Goal: Task Accomplishment & Management: Manage account settings

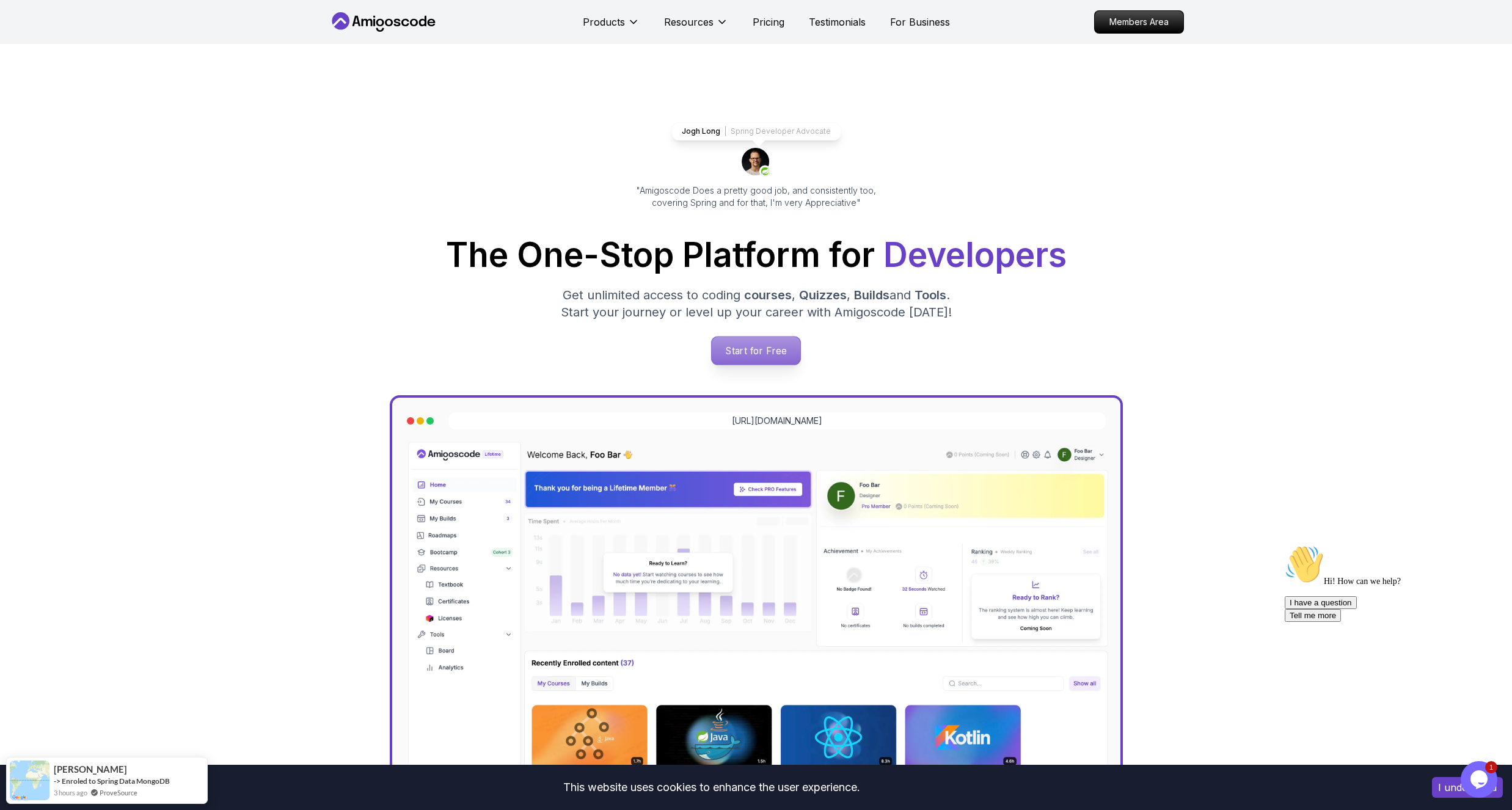
click at [754, 360] on p "Start for Free" at bounding box center [756, 351] width 88 height 28
click at [765, 18] on p "Pricing" at bounding box center [769, 21] width 32 height 15
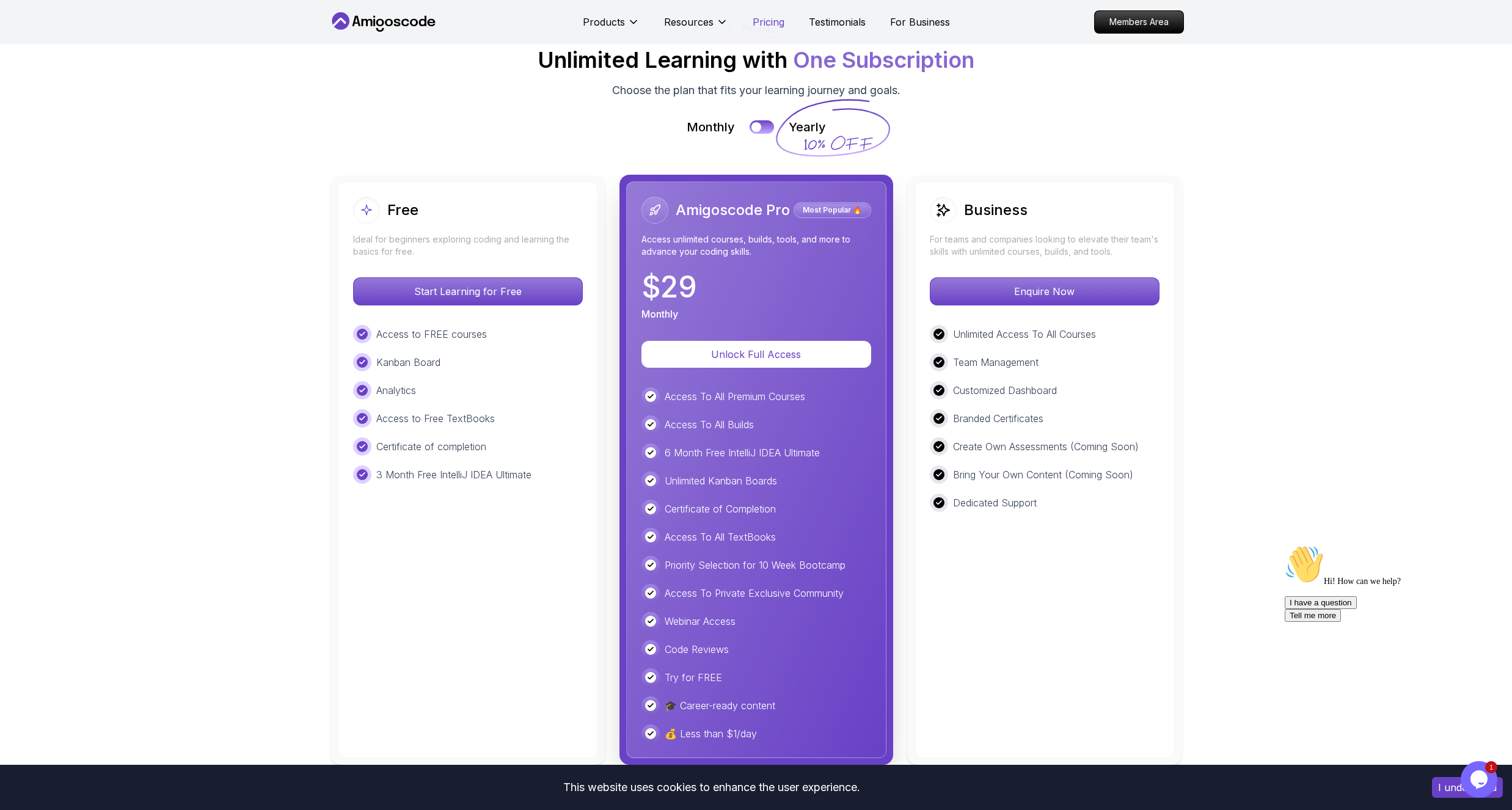
scroll to position [2688, 0]
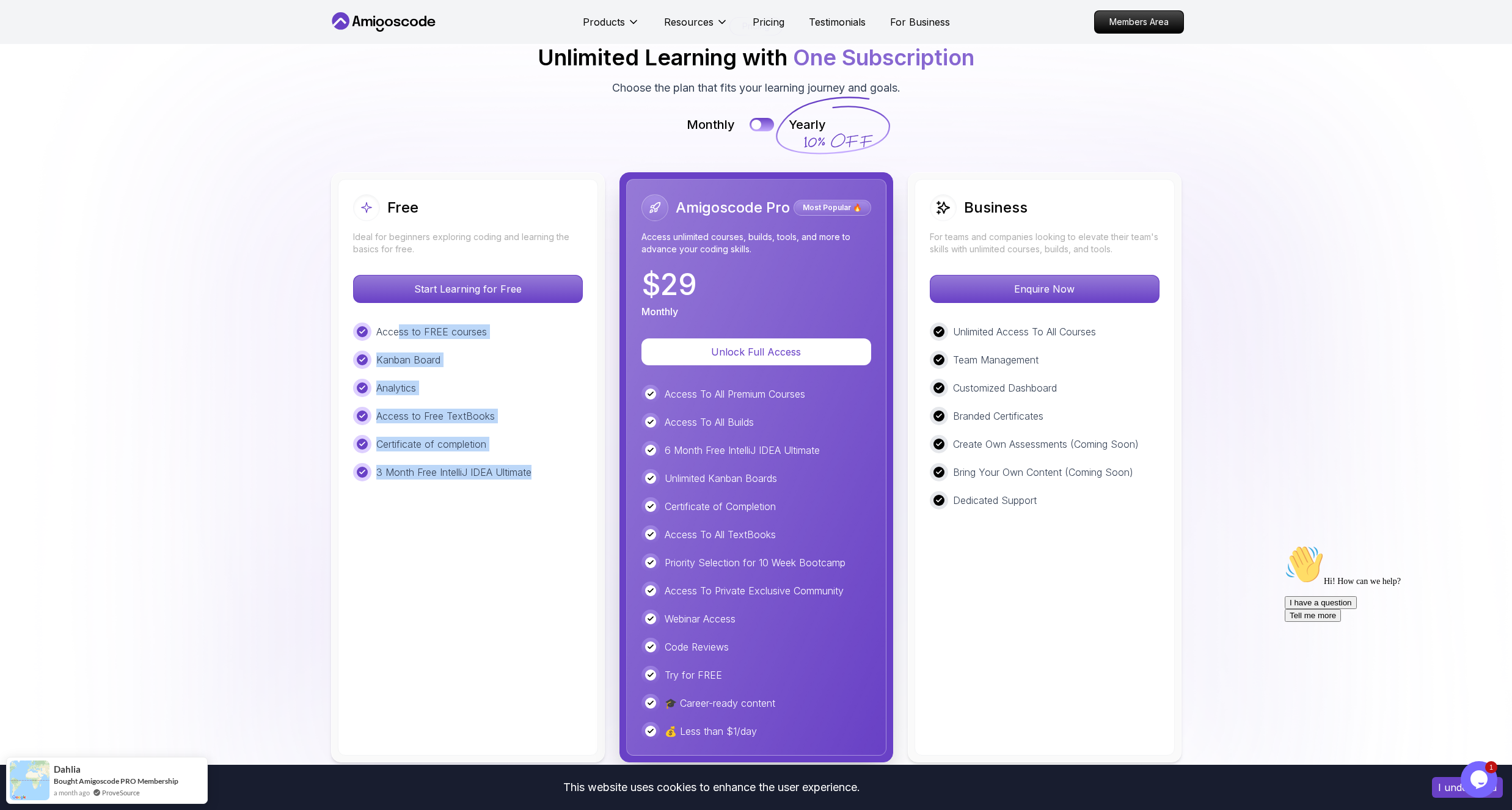
drag, startPoint x: 398, startPoint y: 331, endPoint x: 541, endPoint y: 504, distance: 224.5
click at [523, 485] on div "Free Ideal for beginners exploring coding and learning the basics for free. Sta…" at bounding box center [468, 467] width 260 height 577
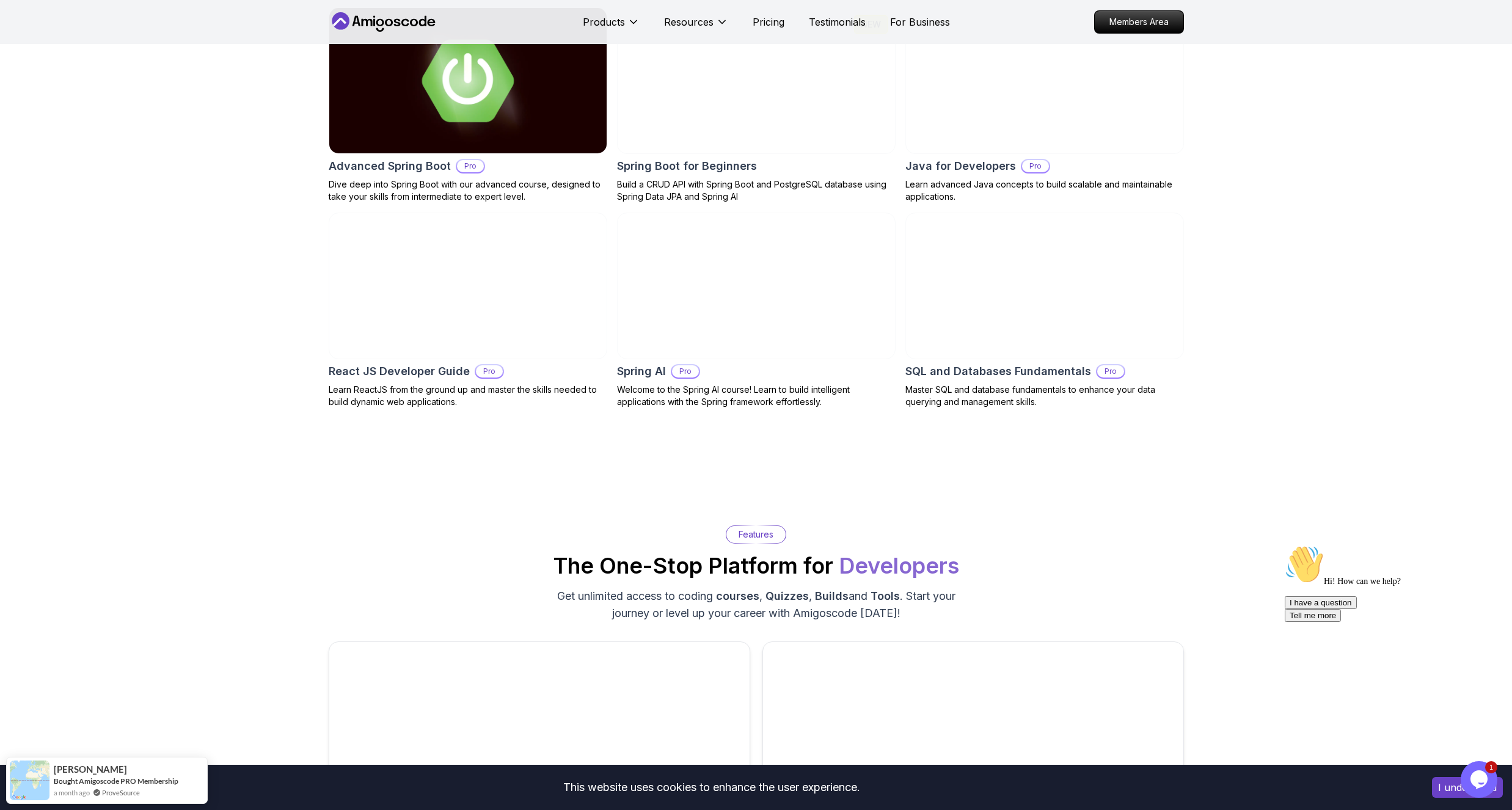
scroll to position [1147, 0]
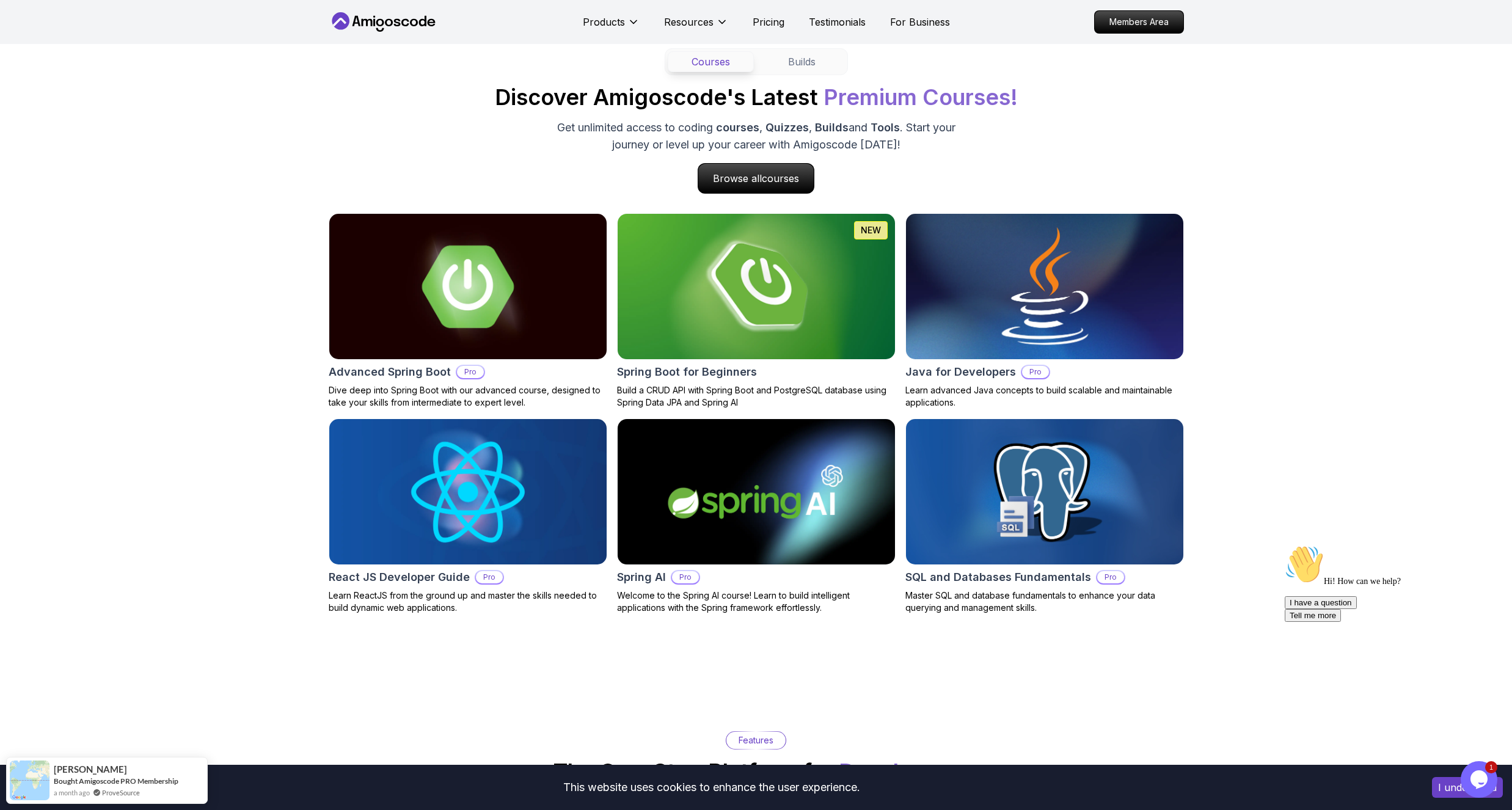
click at [981, 282] on img at bounding box center [1044, 287] width 291 height 153
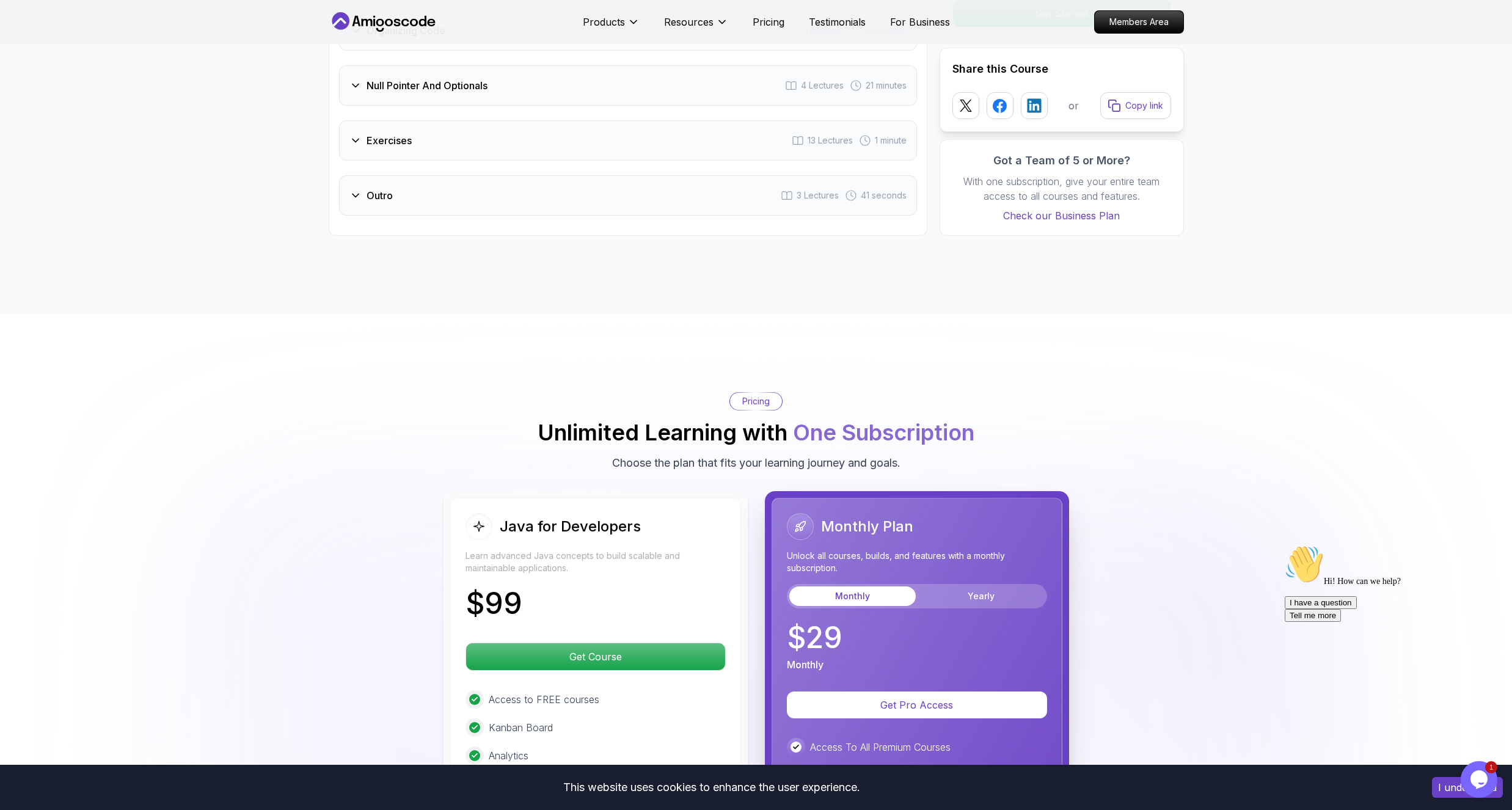
scroll to position [2640, 0]
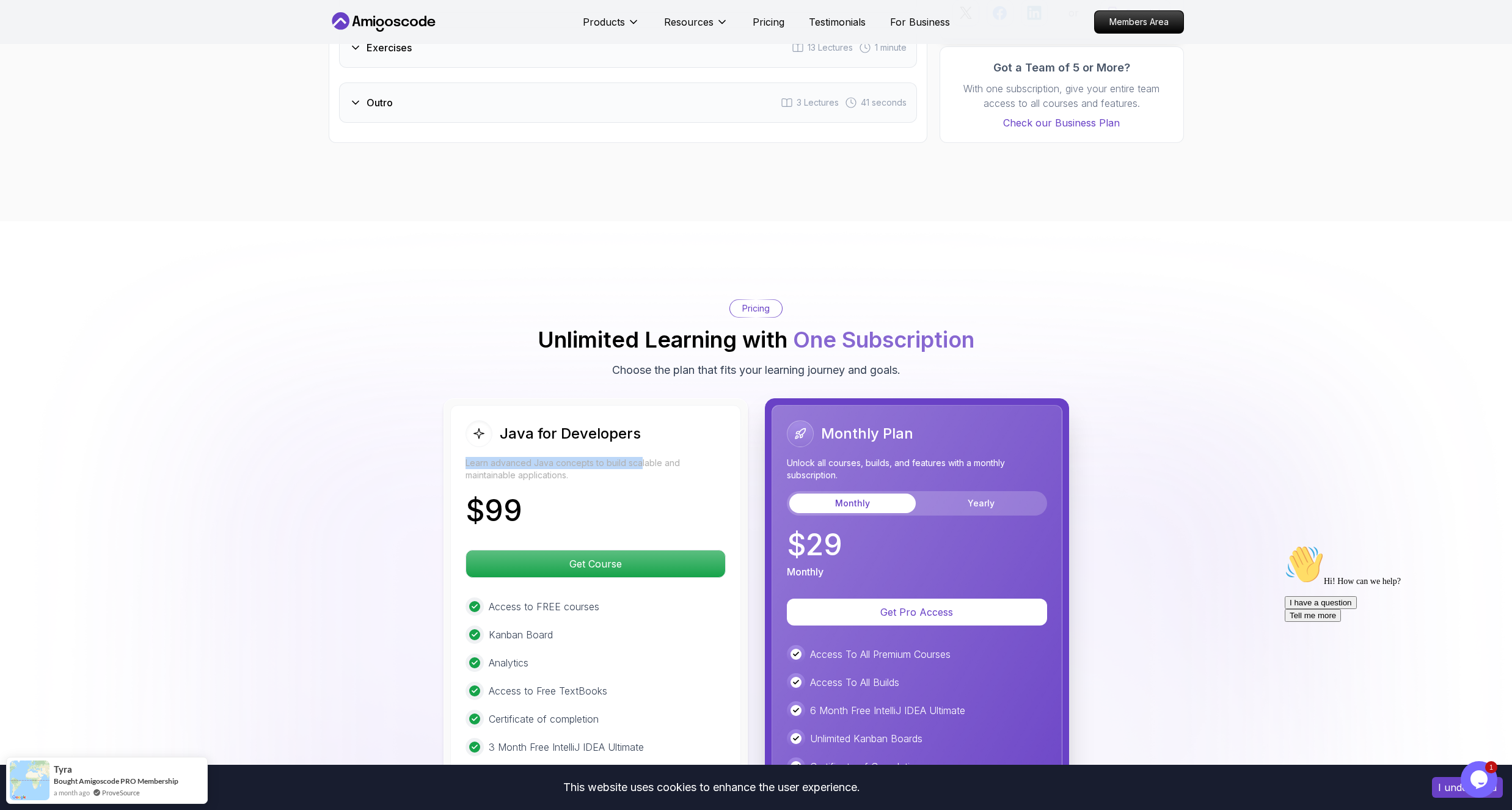
drag, startPoint x: 641, startPoint y: 450, endPoint x: 512, endPoint y: 439, distance: 129.5
click at [512, 457] on p "Learn advanced Java concepts to build scalable and maintainable applications." at bounding box center [596, 469] width 260 height 25
click at [519, 457] on p "Learn advanced Java concepts to build scalable and maintainable applications." at bounding box center [596, 469] width 260 height 25
drag, startPoint x: 630, startPoint y: 426, endPoint x: 532, endPoint y: 423, distance: 98.0
click at [534, 423] on div "Java for Developers" at bounding box center [553, 433] width 176 height 27
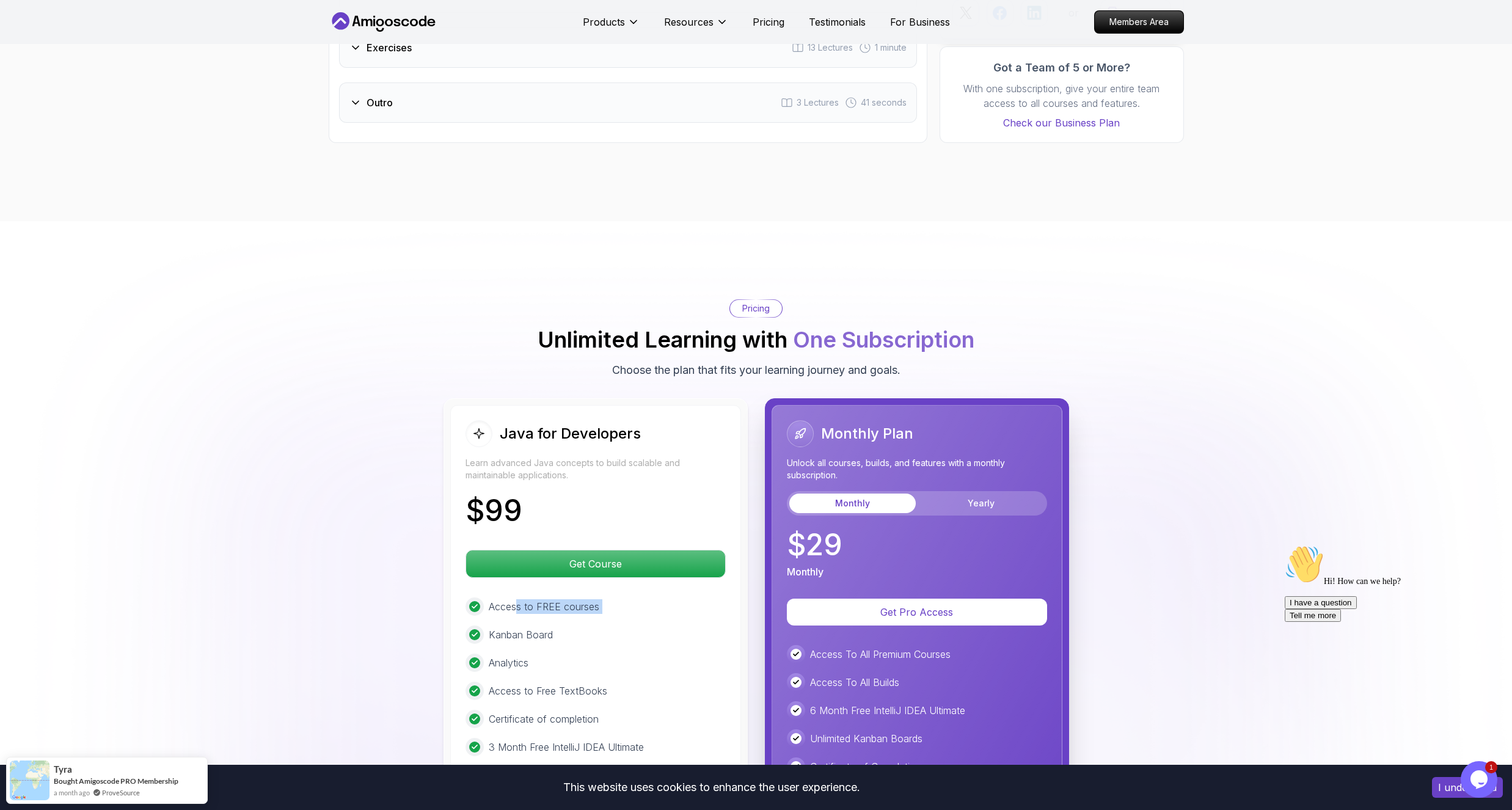
drag, startPoint x: 518, startPoint y: 596, endPoint x: 585, endPoint y: 603, distance: 67.4
click at [585, 603] on div "Access to FREE courses Kanban Board Analytics Access to Free TextBooks Certific…" at bounding box center [596, 677] width 260 height 159
drag, startPoint x: 513, startPoint y: 621, endPoint x: 532, endPoint y: 620, distance: 19.0
click at [532, 627] on p "Kanban Board" at bounding box center [521, 634] width 64 height 15
drag, startPoint x: 524, startPoint y: 646, endPoint x: 498, endPoint y: 651, distance: 26.5
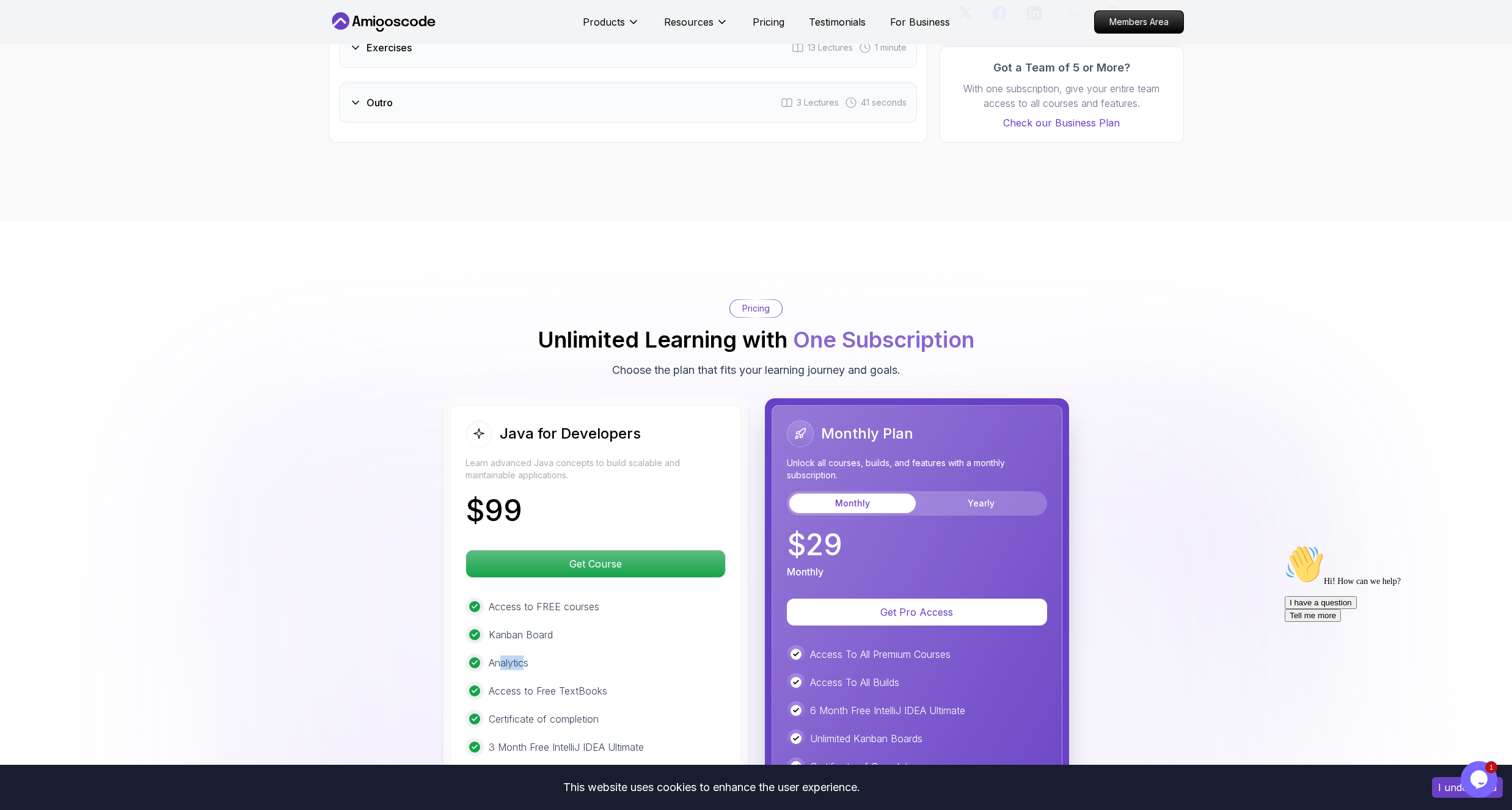
click at [498, 656] on p "Analytics" at bounding box center [508, 663] width 40 height 15
drag, startPoint x: 495, startPoint y: 674, endPoint x: 611, endPoint y: 684, distance: 116.4
click at [611, 684] on div "Access to FREE courses Kanban Board Analytics Access to Free TextBooks Certific…" at bounding box center [596, 677] width 260 height 159
click at [985, 493] on button "Yearly" at bounding box center [981, 503] width 126 height 20
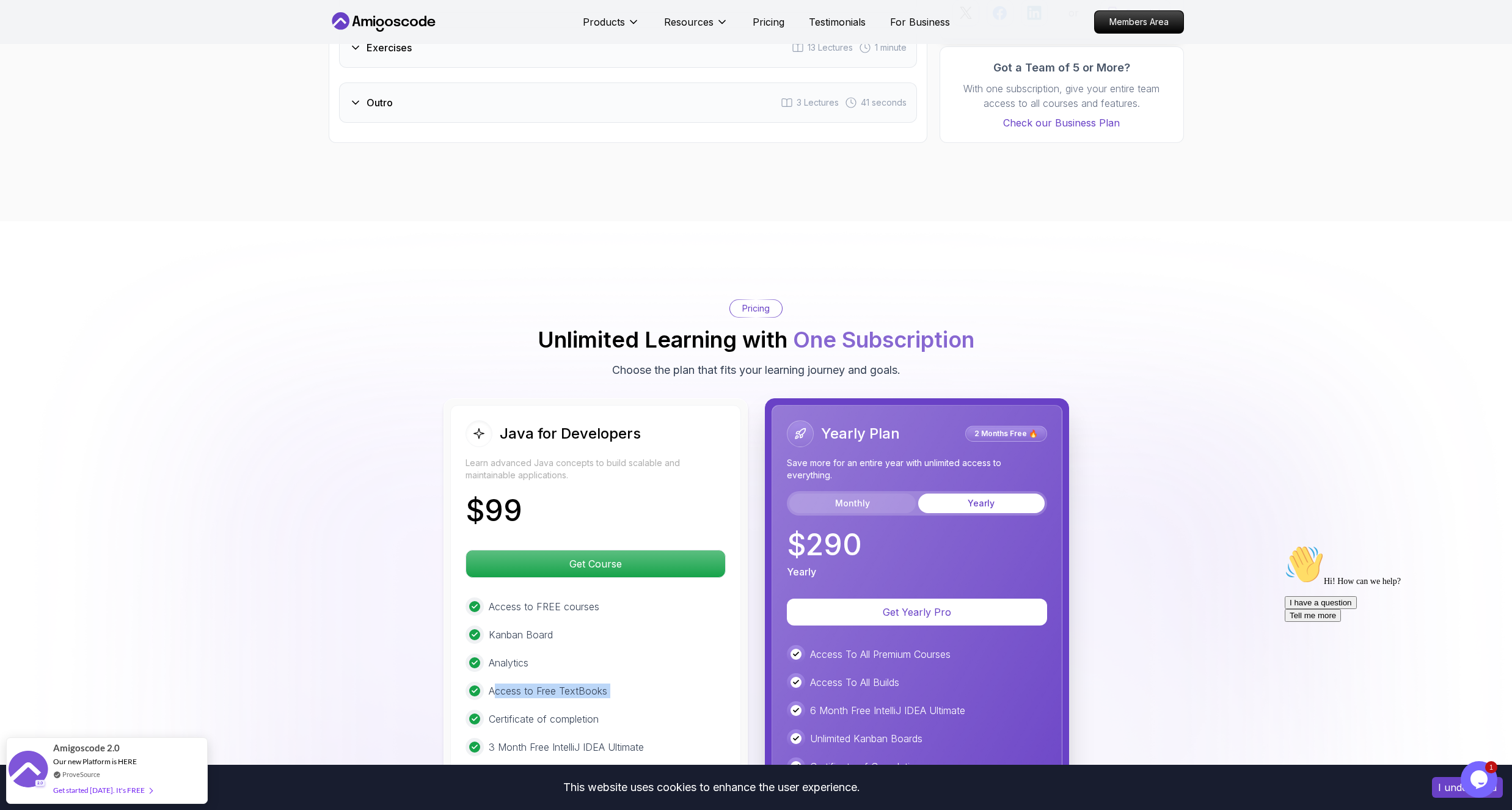
click at [824, 493] on button "Monthly" at bounding box center [853, 503] width 126 height 20
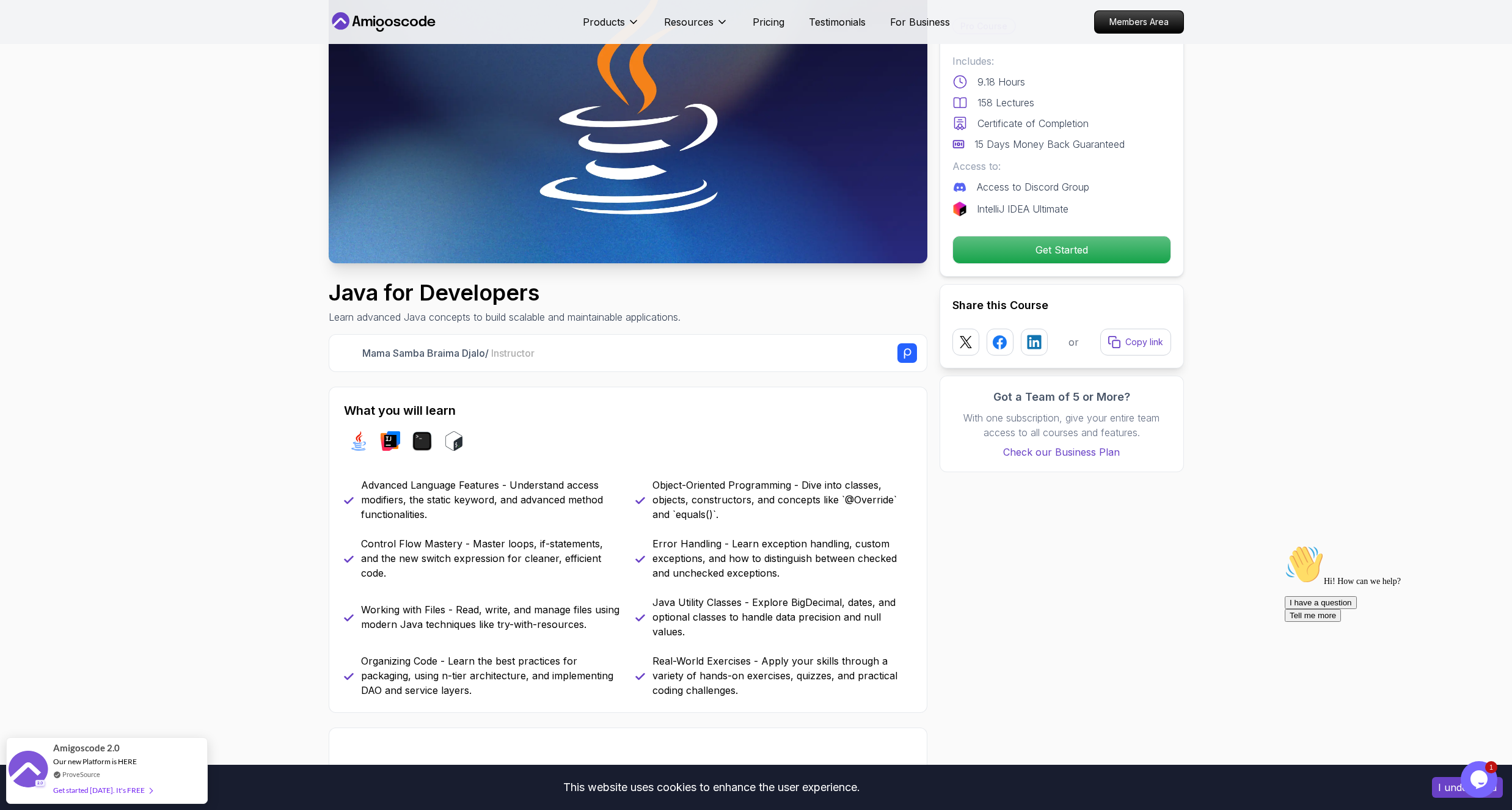
scroll to position [0, 0]
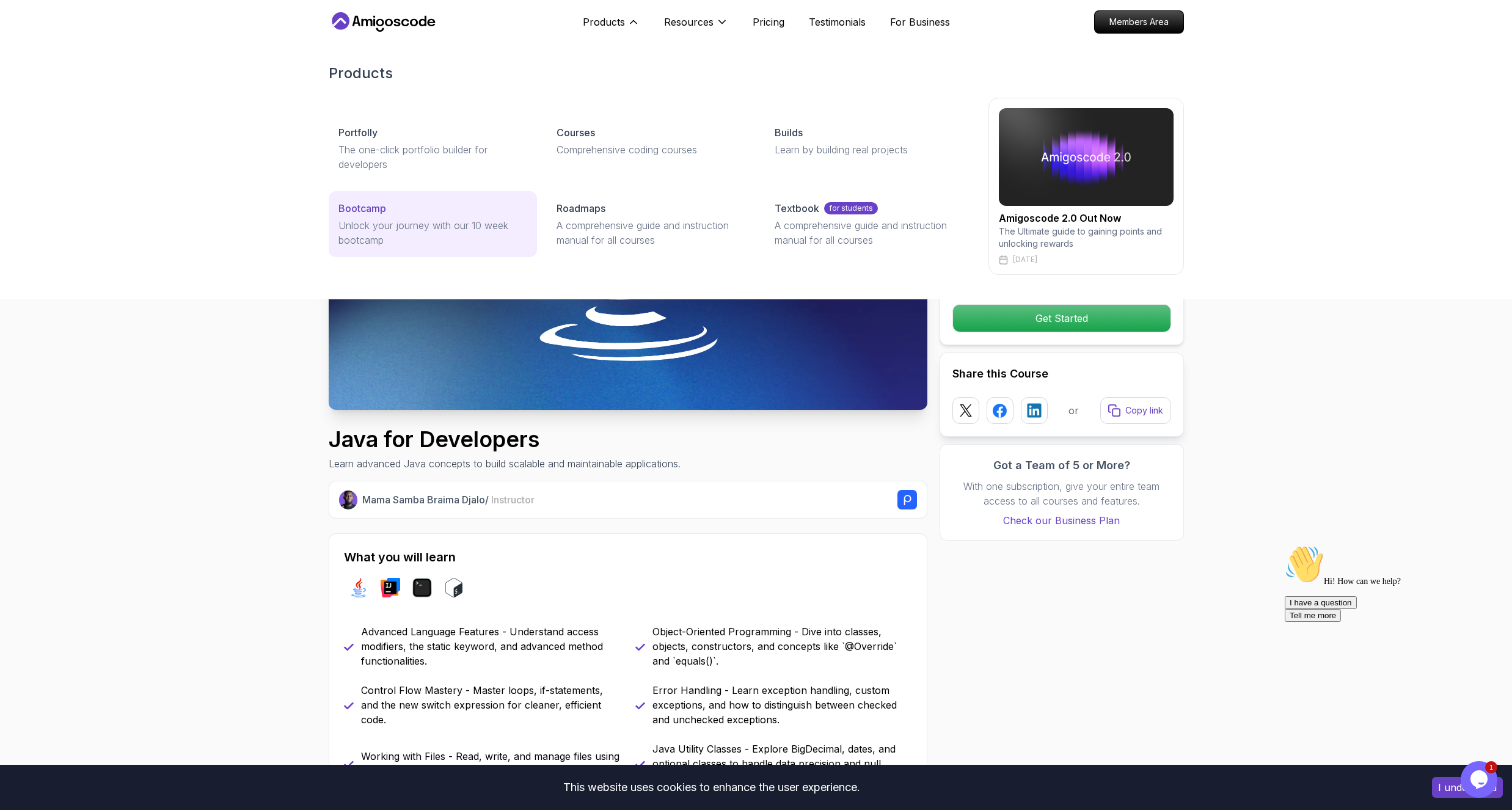
click at [369, 206] on p "Bootcamp" at bounding box center [362, 208] width 47 height 15
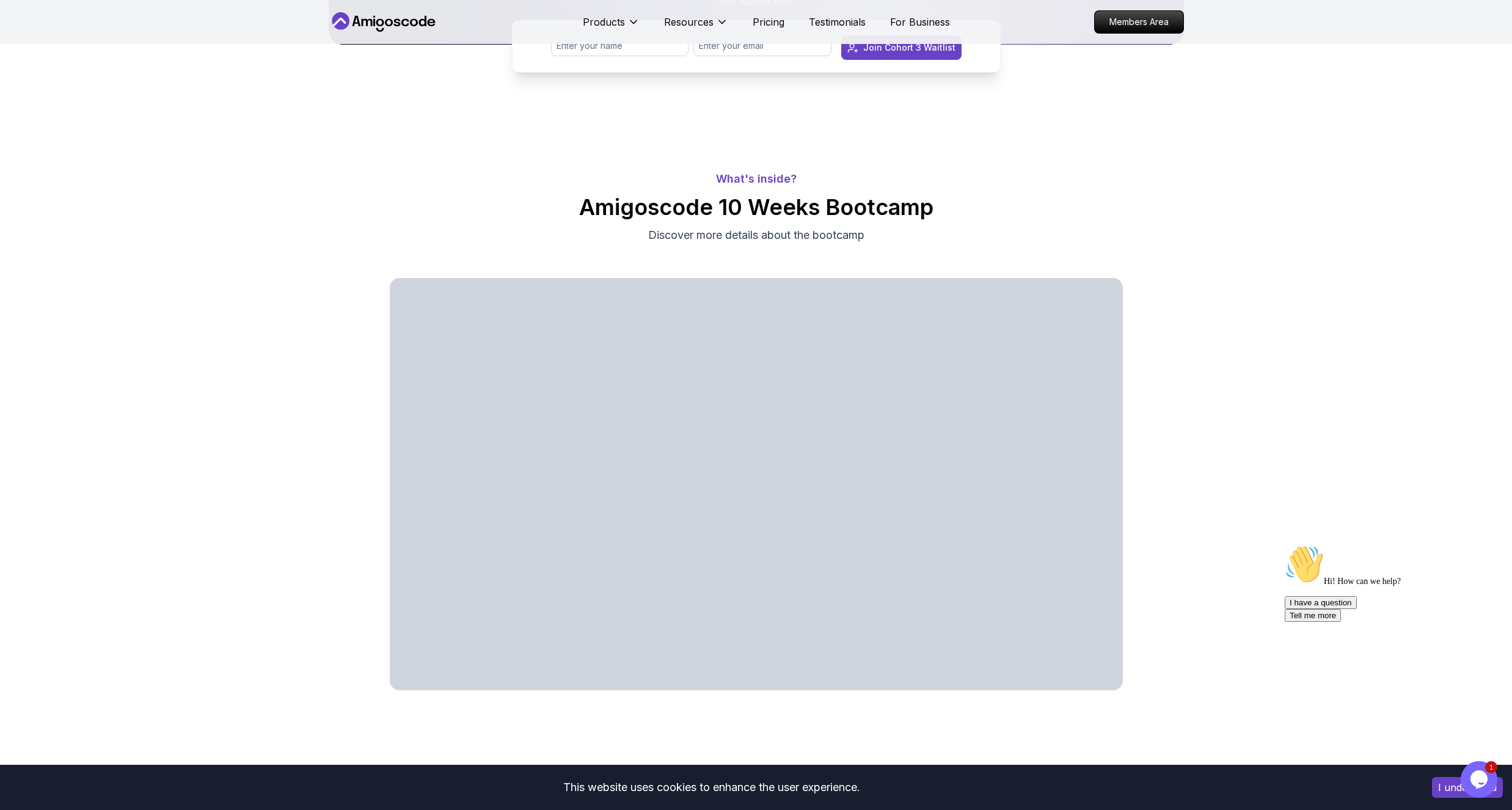
scroll to position [366, 0]
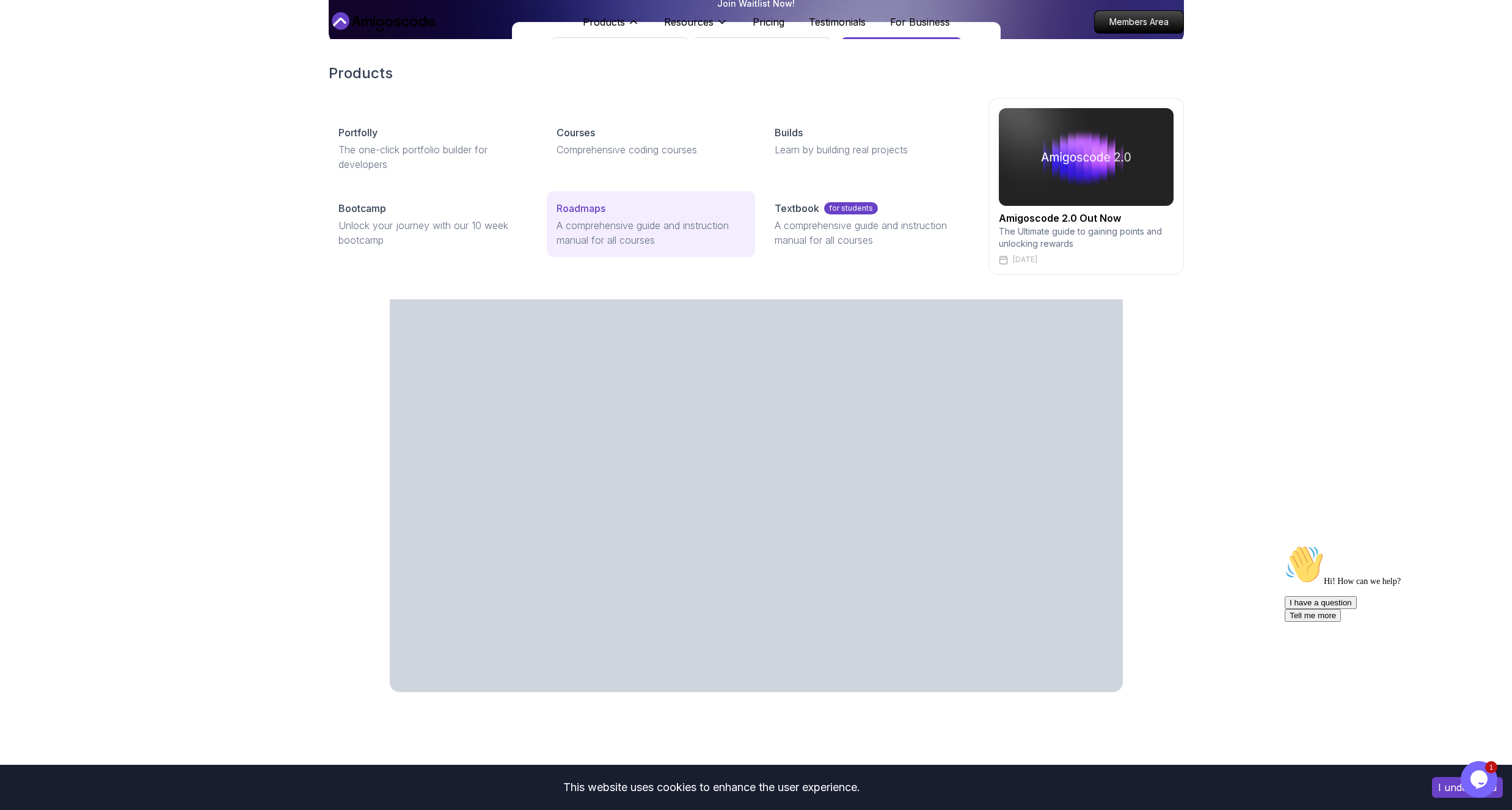
click at [573, 211] on p "Roadmaps" at bounding box center [580, 208] width 49 height 15
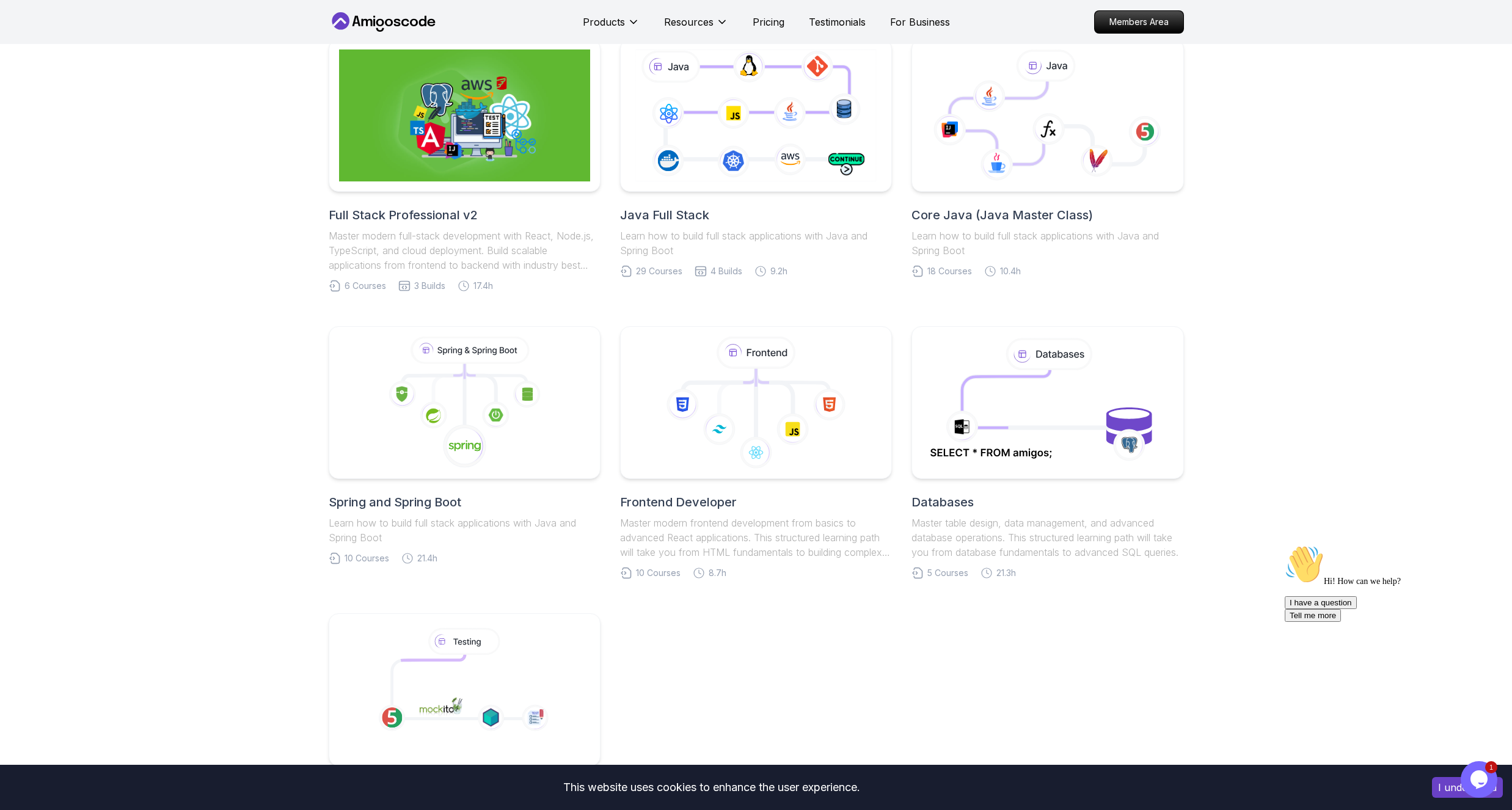
scroll to position [586, 0]
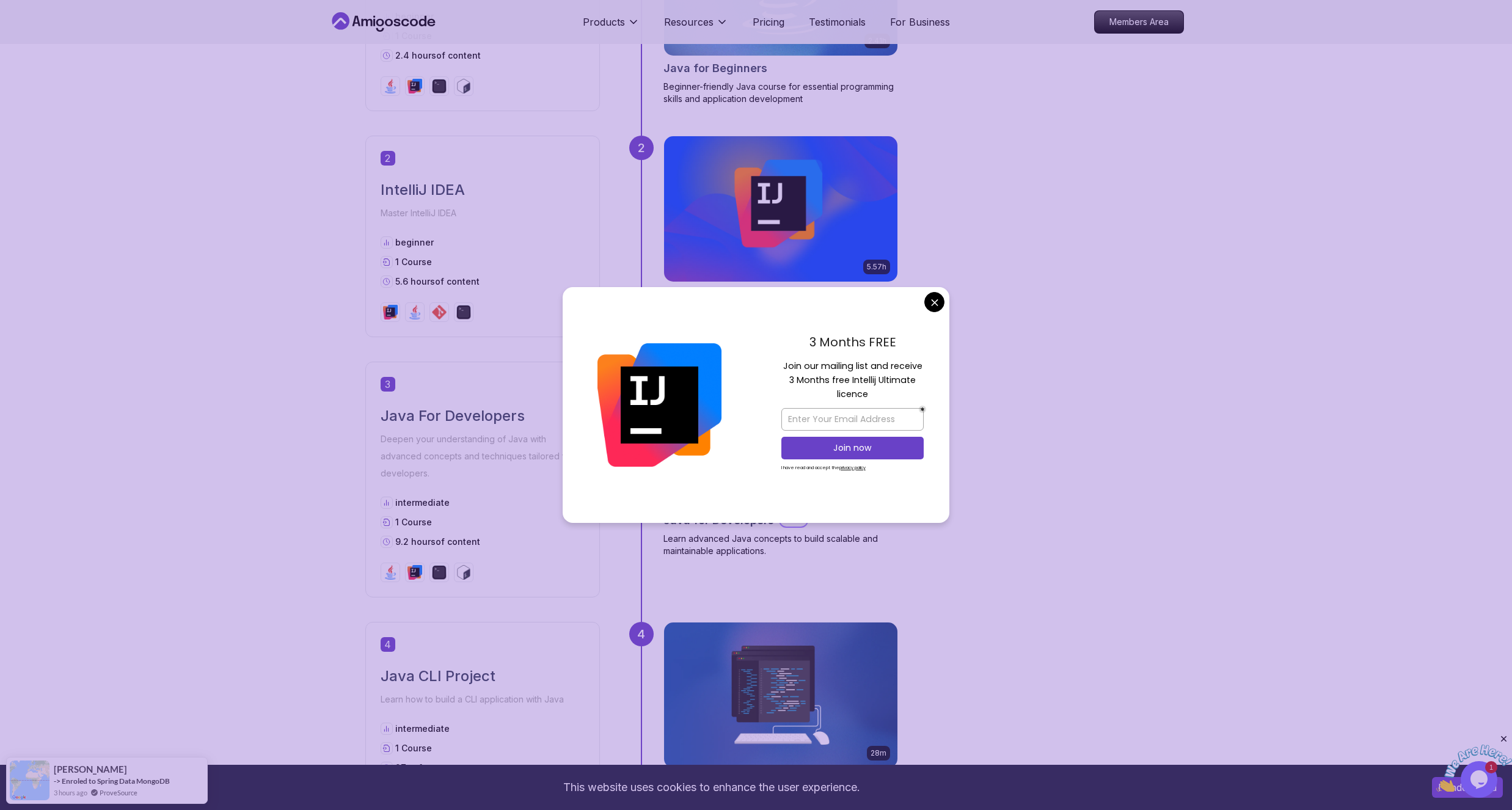
scroll to position [734, 0]
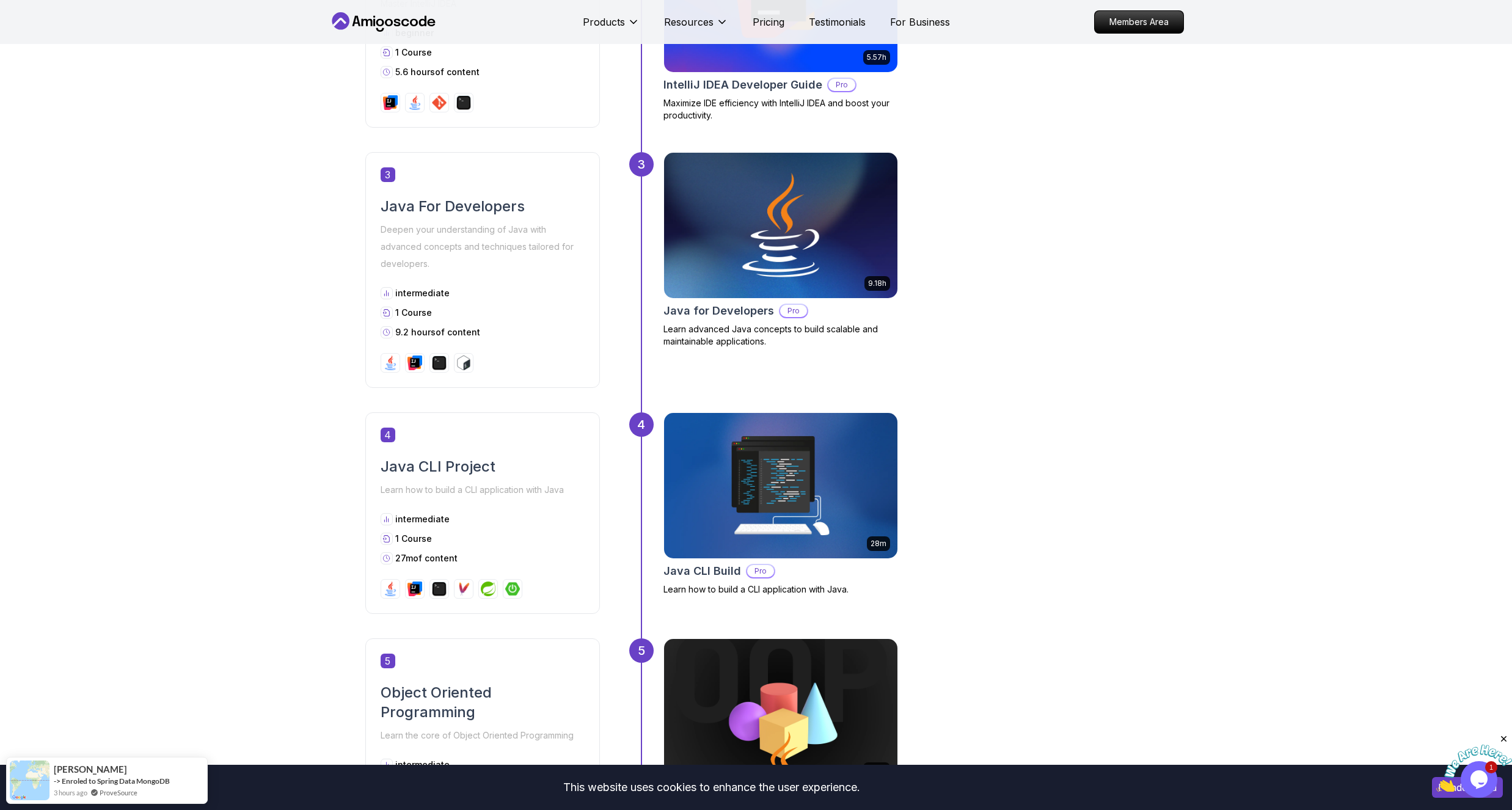
scroll to position [953, 0]
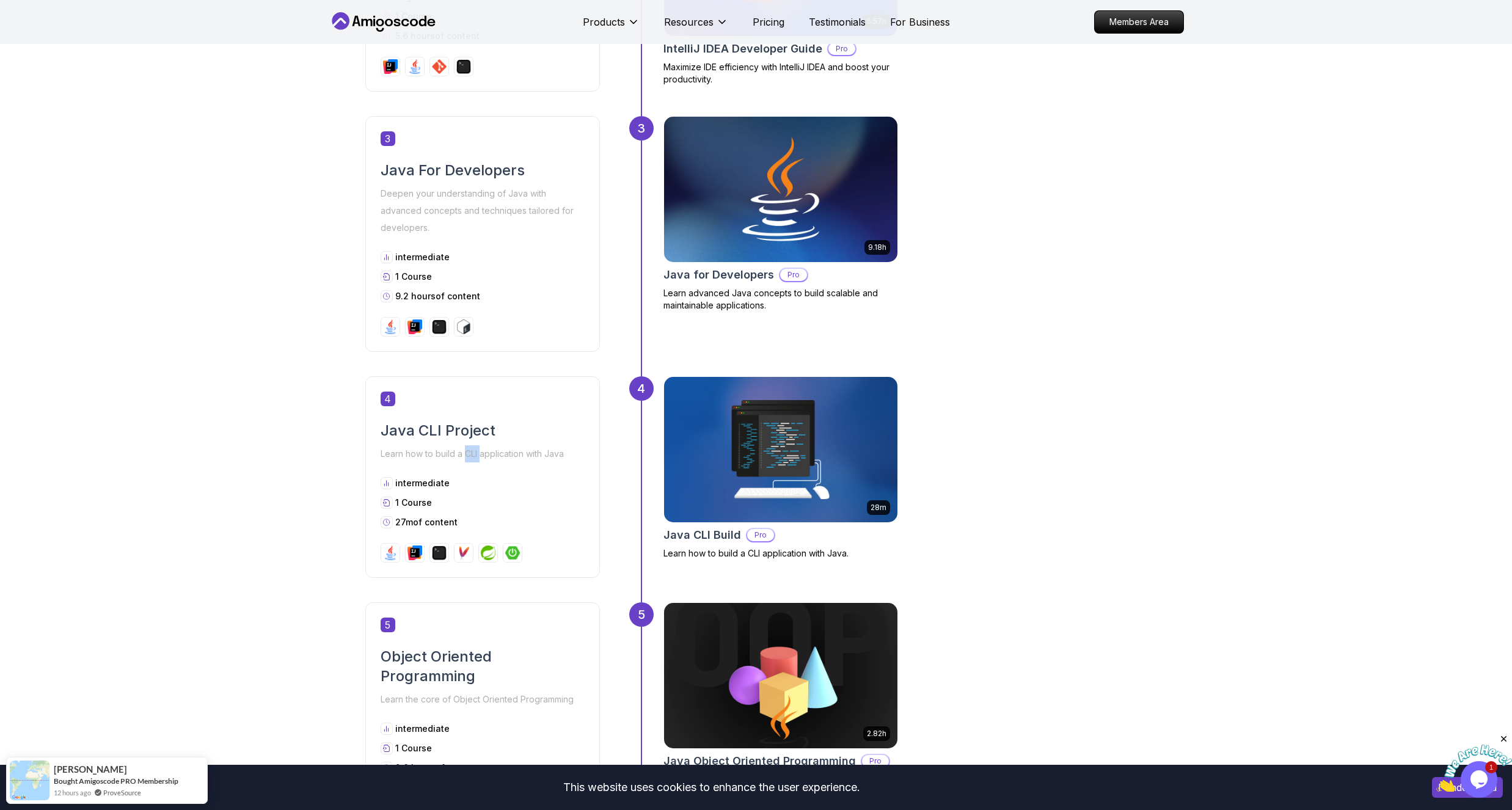
drag, startPoint x: 464, startPoint y: 454, endPoint x: 479, endPoint y: 454, distance: 15.0
click at [479, 454] on p "Learn how to build a CLI application with Java" at bounding box center [483, 454] width 204 height 17
copy p "CLI"
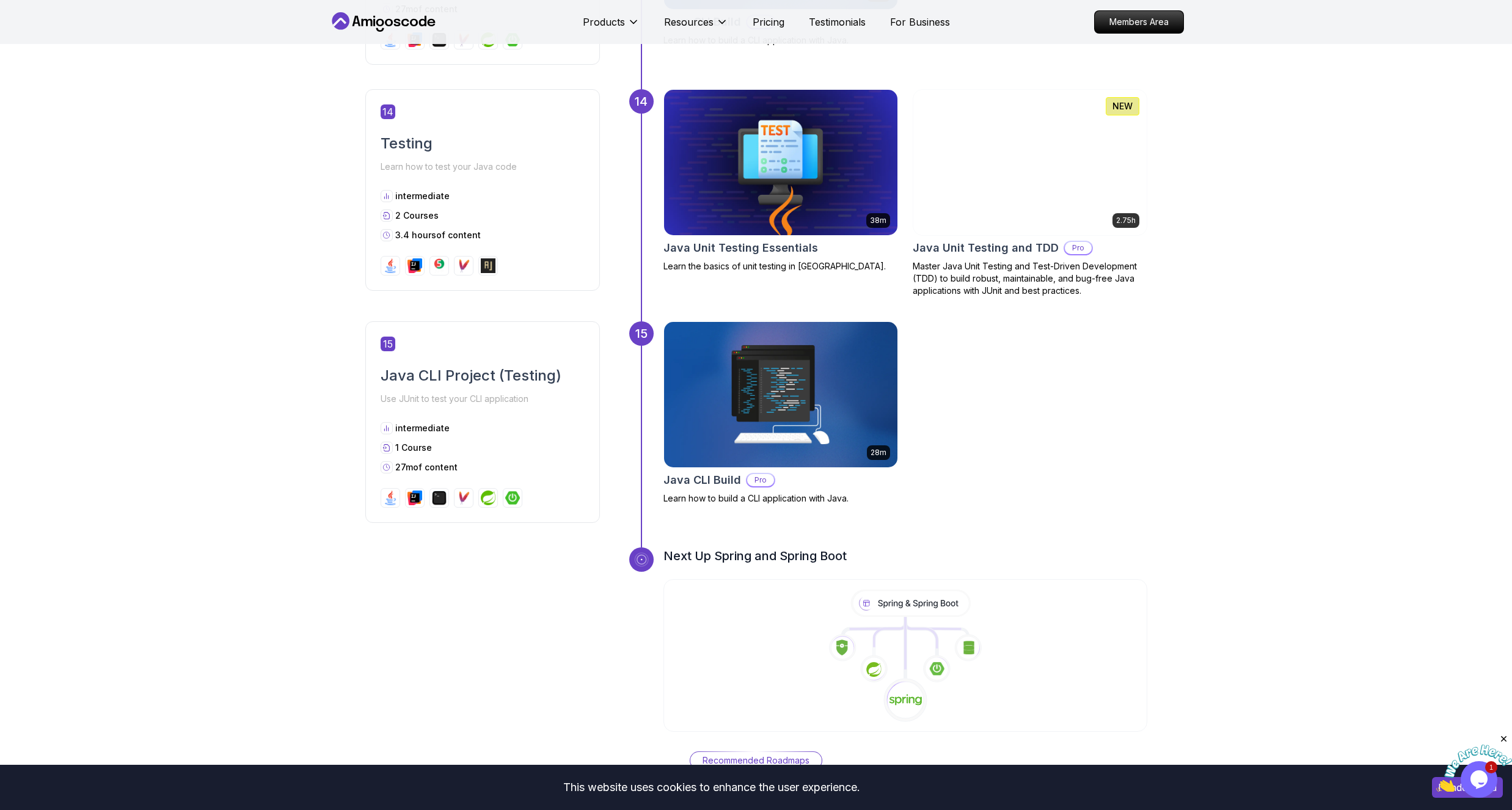
scroll to position [3960, 0]
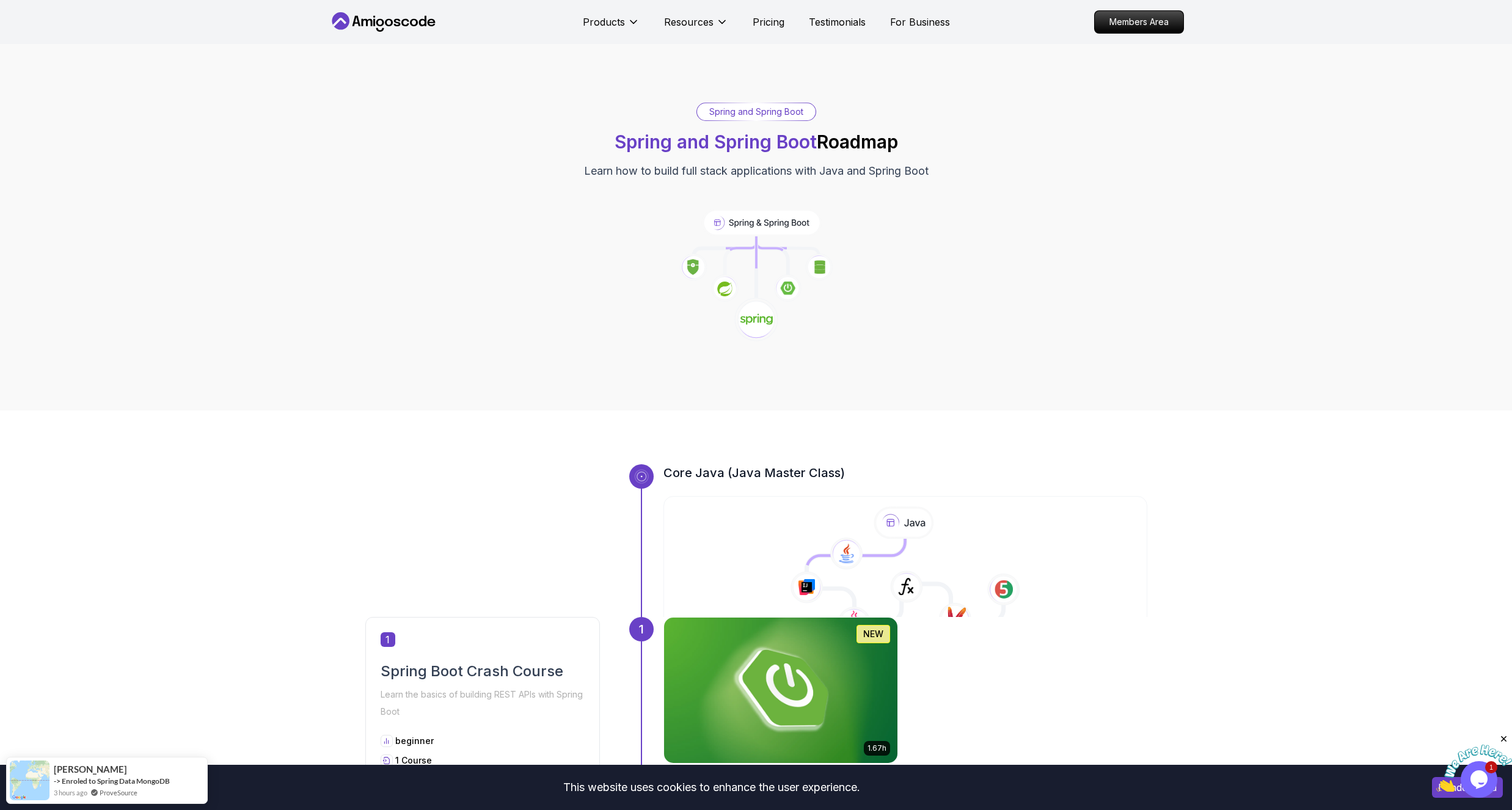
drag, startPoint x: 700, startPoint y: 147, endPoint x: 914, endPoint y: 147, distance: 214.0
click at [914, 147] on div "Spring and Spring Boot Spring and Spring Boot Roadmap Learn how to build full s…" at bounding box center [756, 141] width 855 height 77
click at [580, 233] on div "Spring and Spring Boot Spring and Spring Boot Roadmap Learn how to build full s…" at bounding box center [756, 227] width 855 height 250
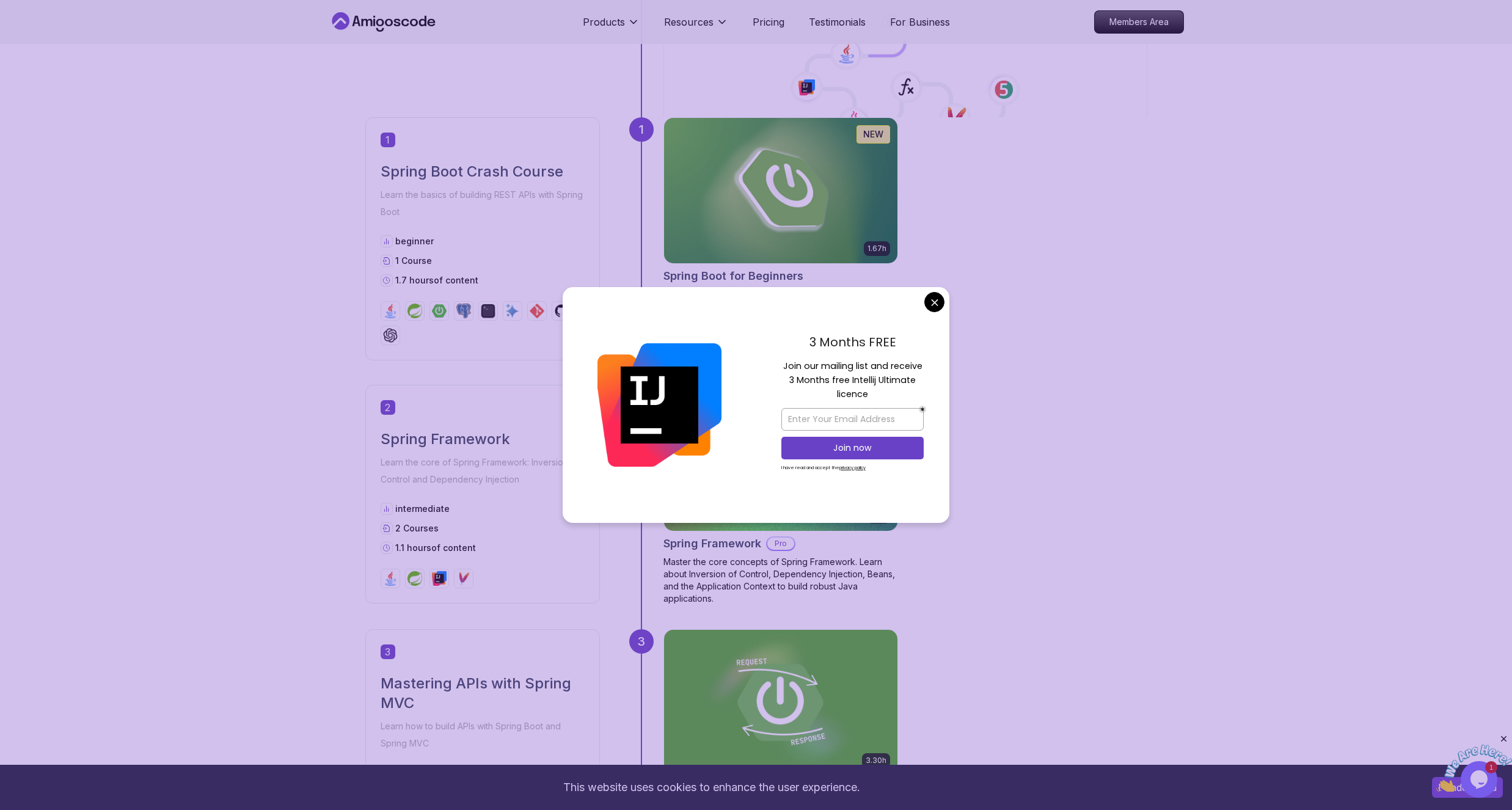
scroll to position [513, 0]
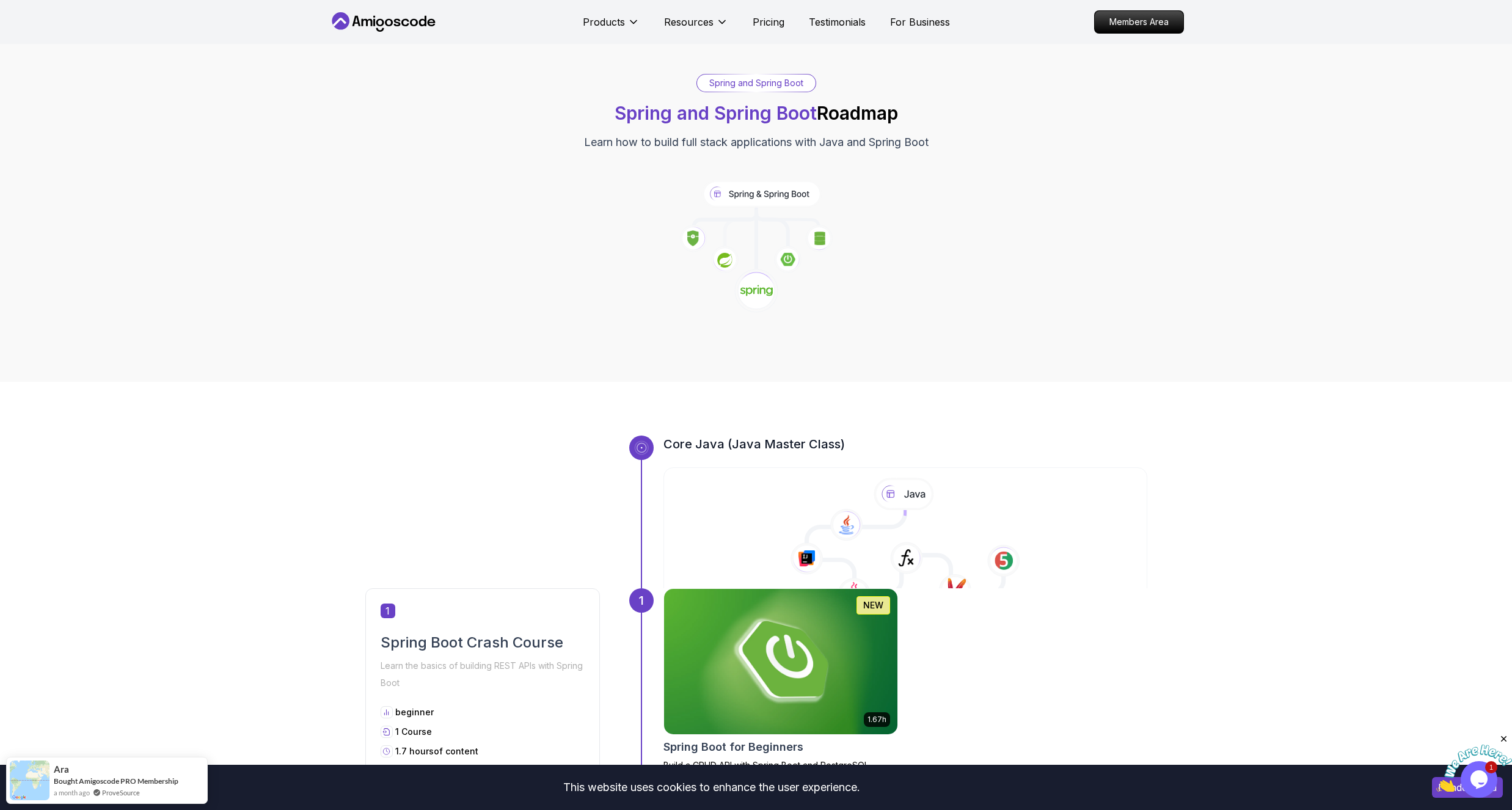
scroll to position [0, 0]
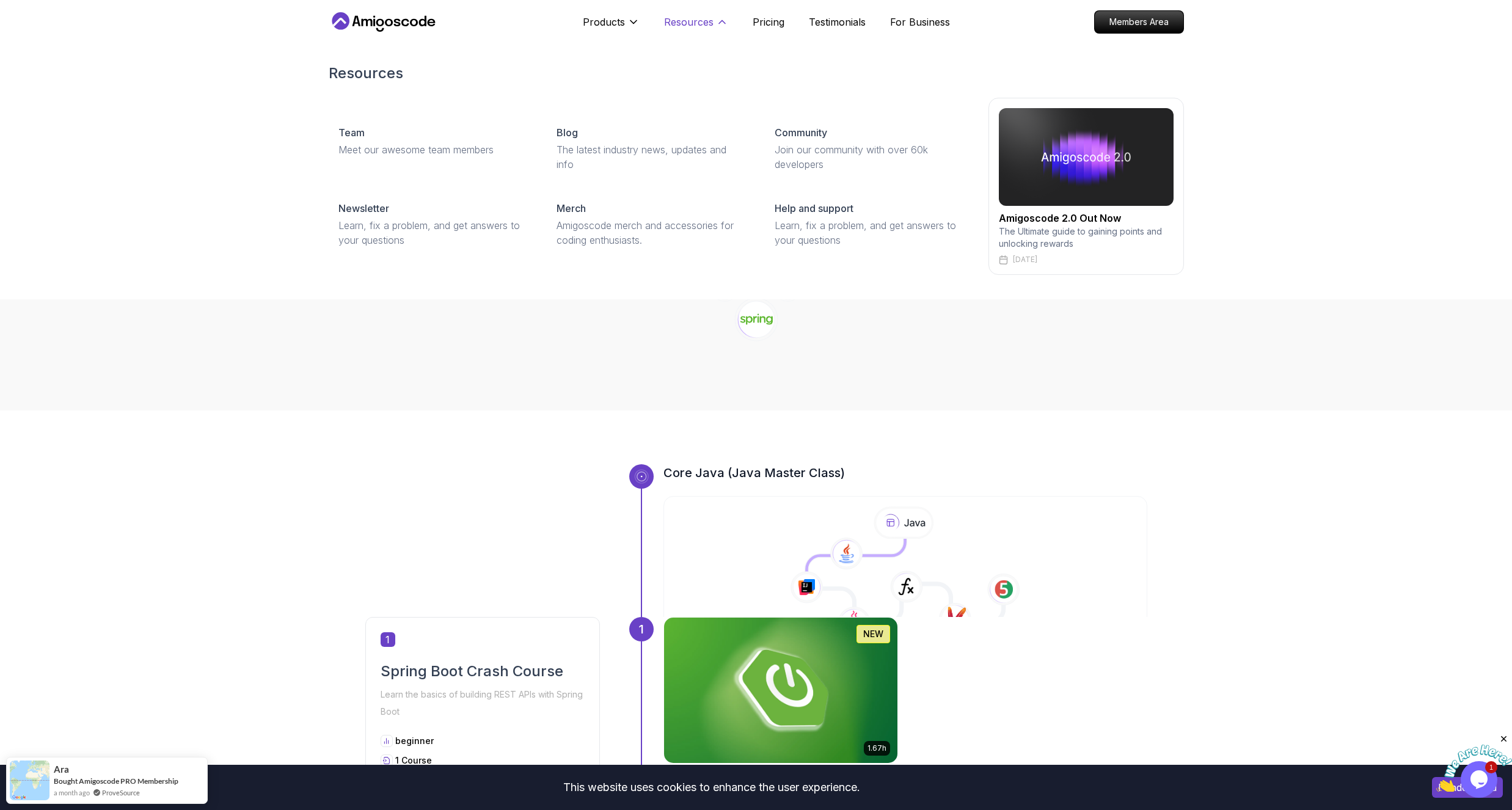
click at [685, 20] on p "Resources" at bounding box center [688, 21] width 49 height 15
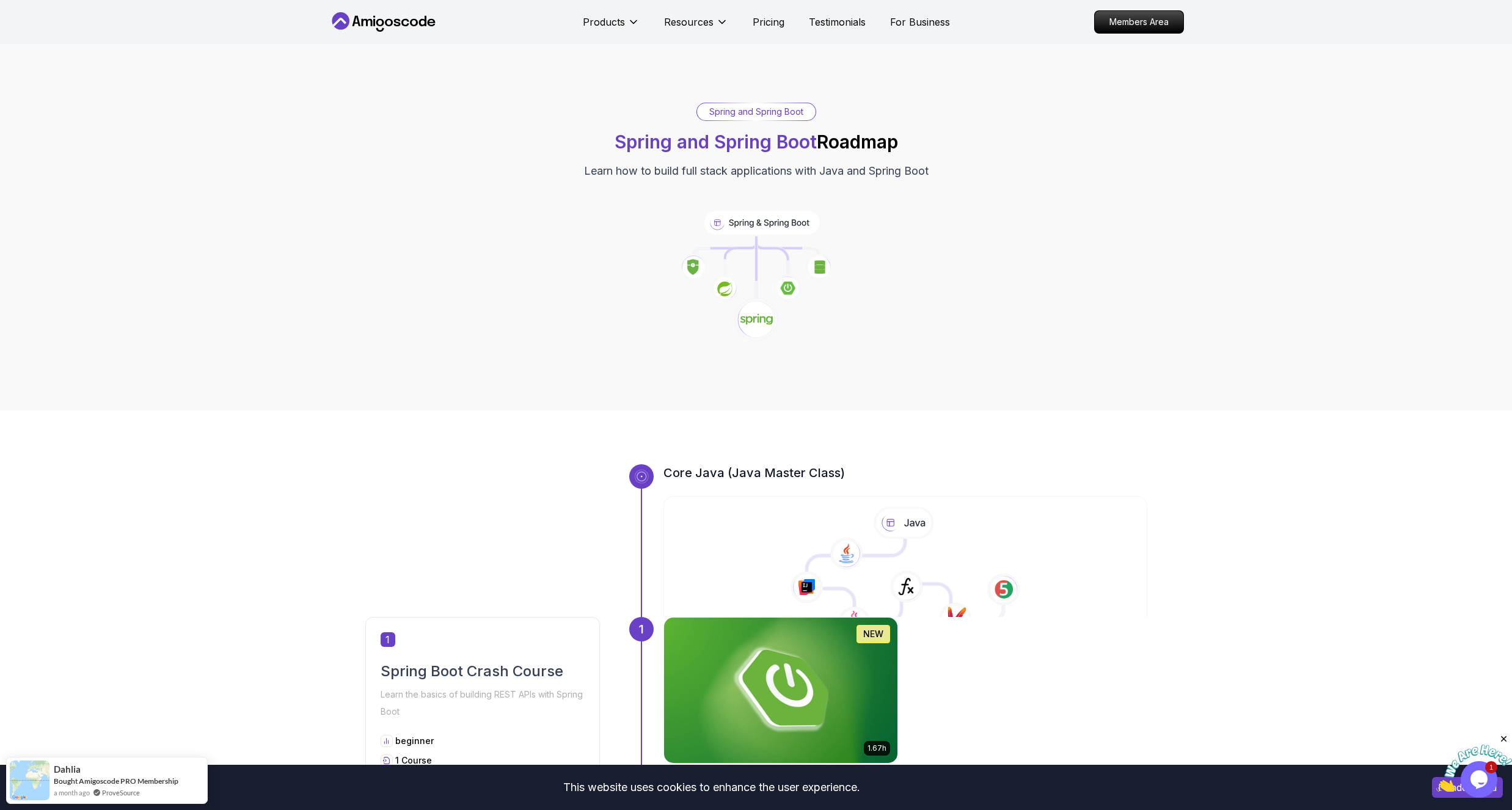
click at [385, 20] on icon at bounding box center [383, 21] width 110 height 20
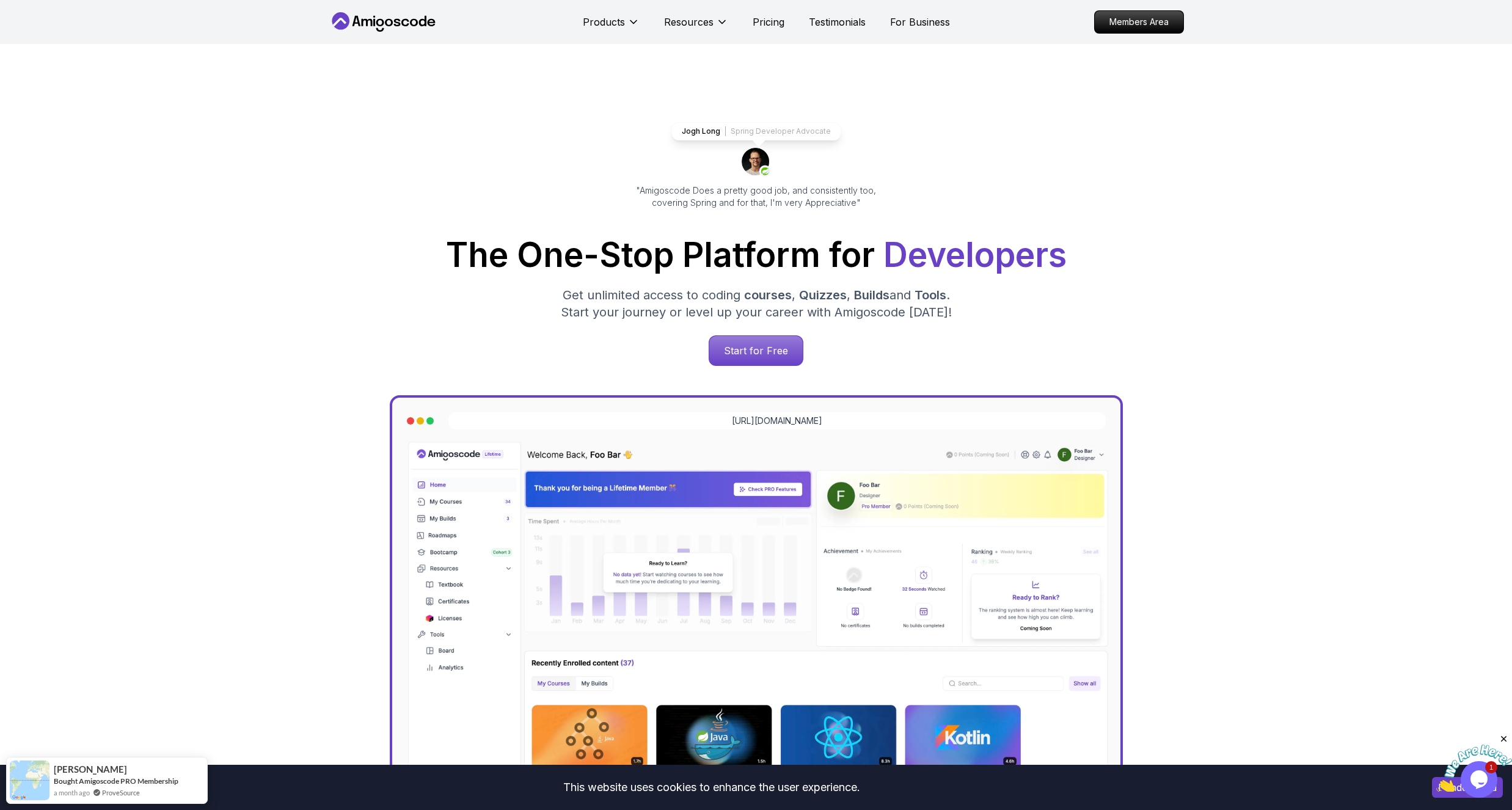
scroll to position [293, 0]
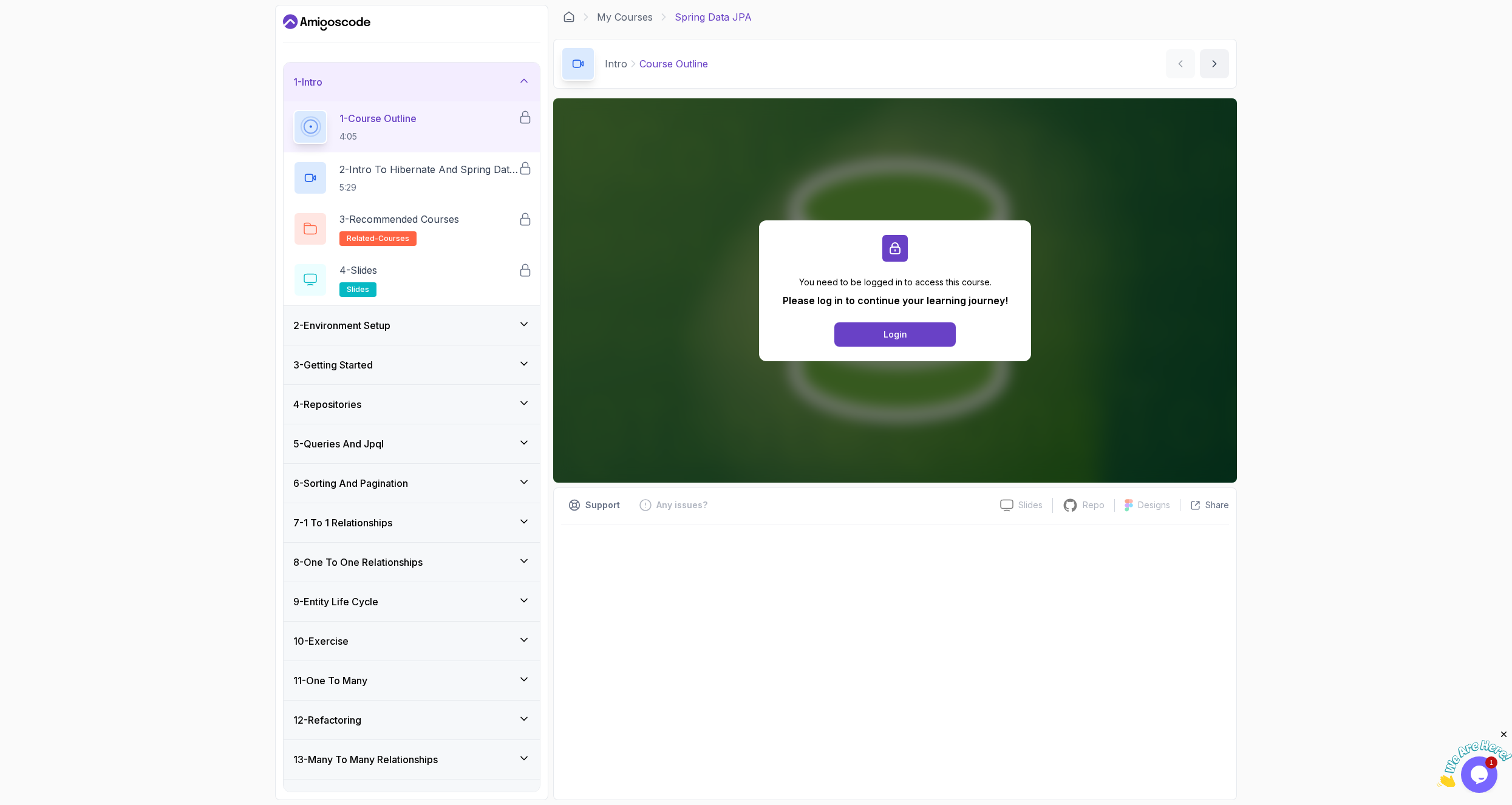
drag, startPoint x: 517, startPoint y: 673, endPoint x: 483, endPoint y: 683, distance: 35.4
click at [512, 676] on div "11 - One To Many" at bounding box center [412, 681] width 256 height 39
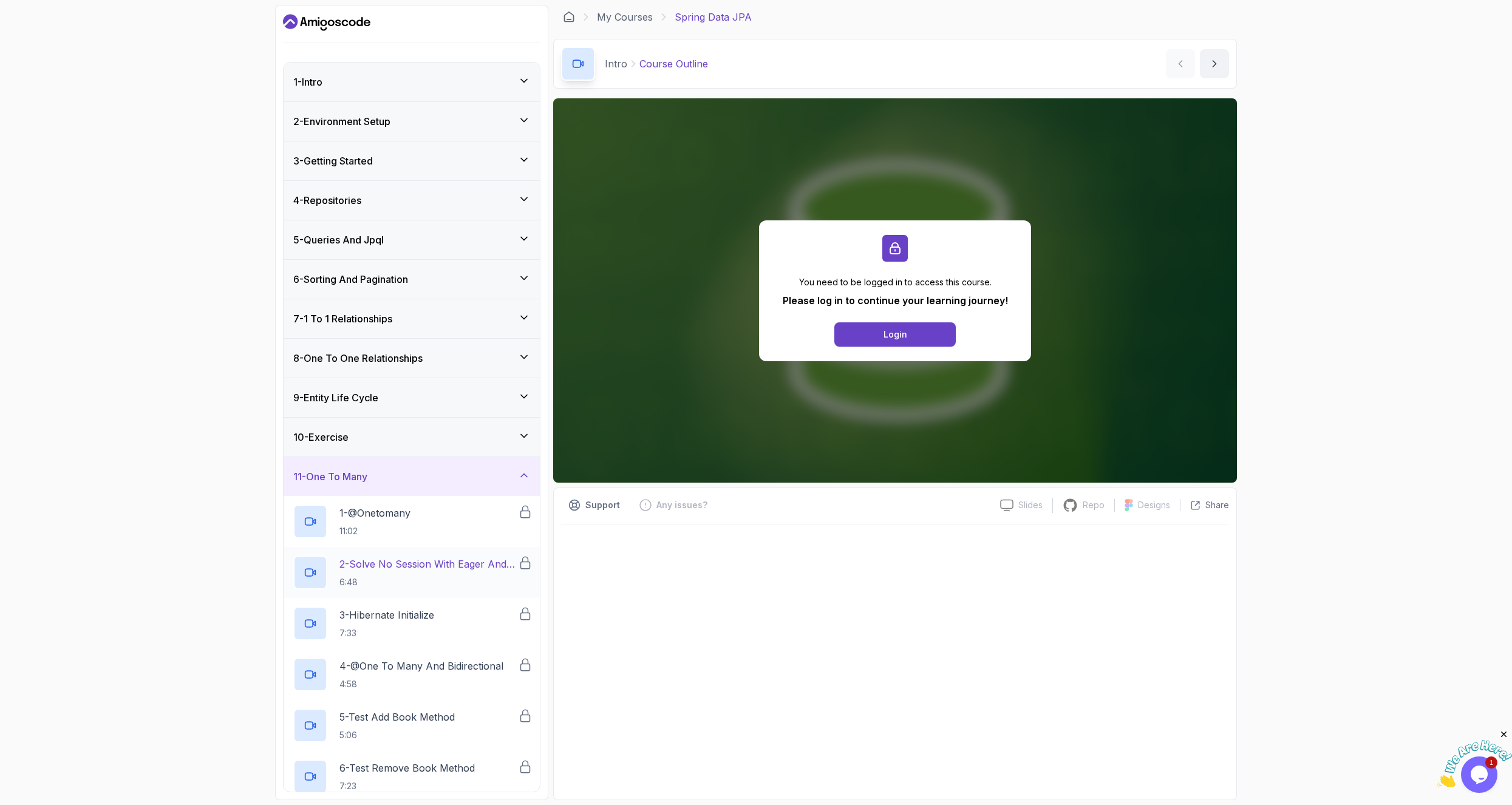
click at [386, 558] on p "2 - Solve No Session With Eager And Fetch" at bounding box center [429, 564] width 178 height 14
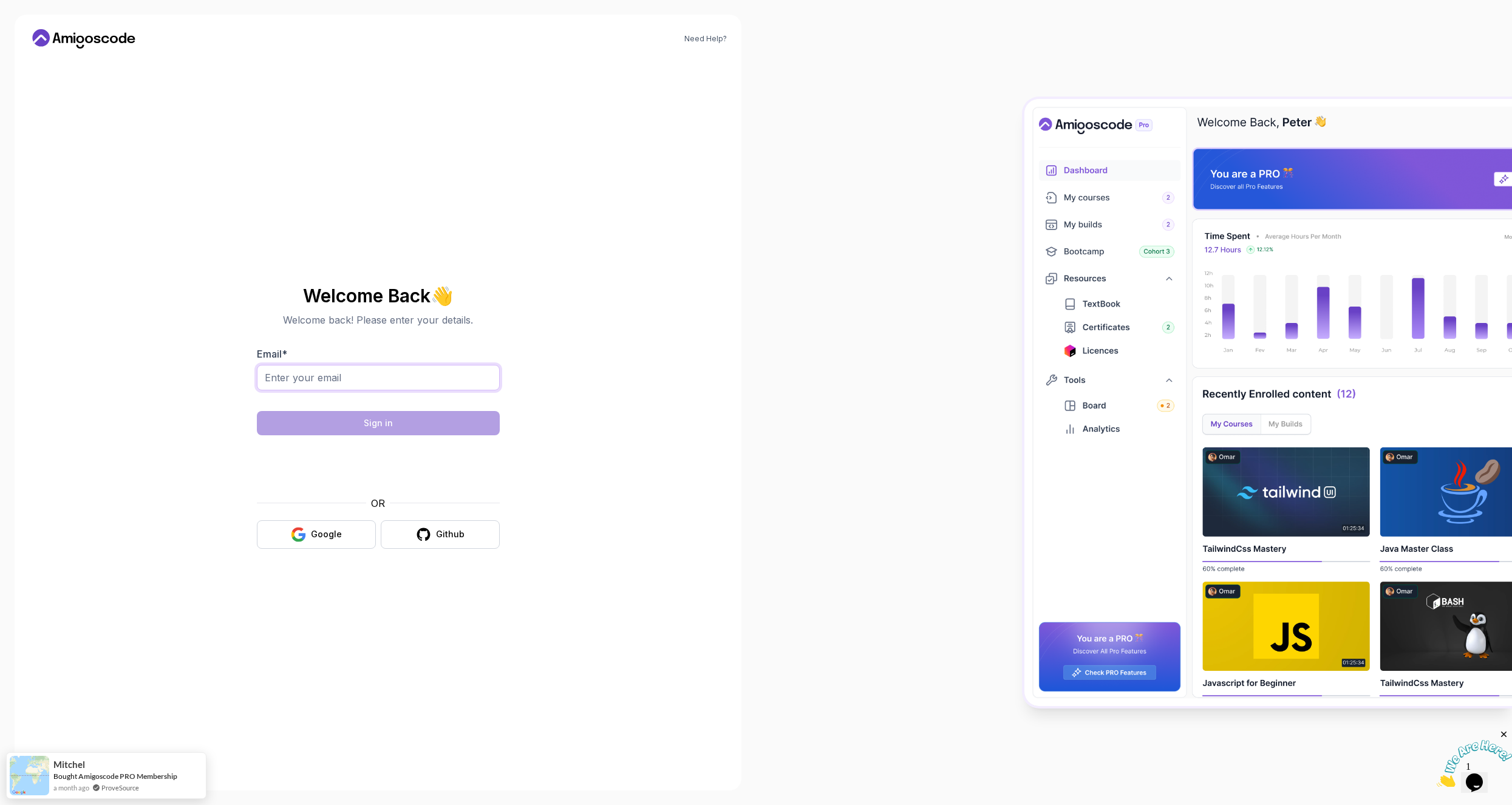
click at [409, 384] on input "Email *" at bounding box center [378, 377] width 243 height 26
type input "zlato7@abv.bg"
click at [394, 432] on button "Sign in" at bounding box center [378, 423] width 243 height 24
